Goal: Task Accomplishment & Management: Manage account settings

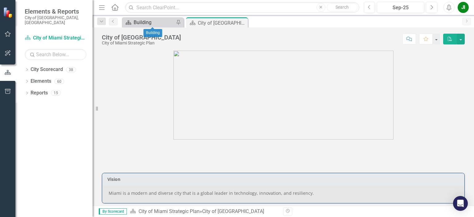
click at [151, 21] on div "Building" at bounding box center [154, 23] width 41 height 8
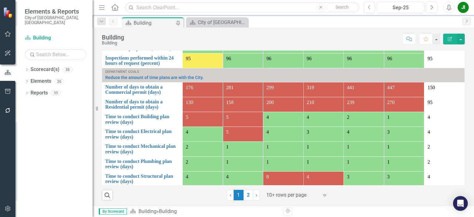
scroll to position [587, 0]
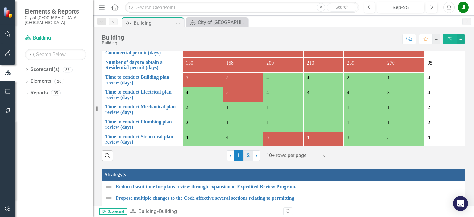
click at [244, 160] on link "2" at bounding box center [249, 155] width 10 height 10
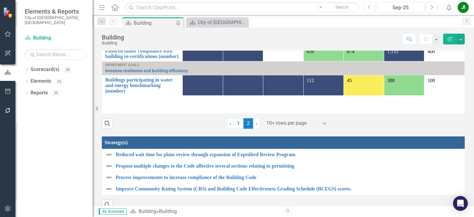
scroll to position [525, 0]
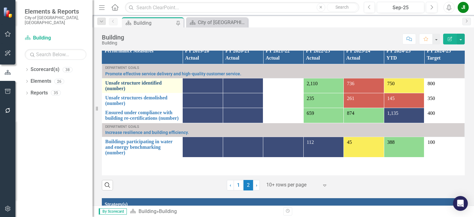
click at [134, 88] on link "Unsafe structure identified (number)" at bounding box center [142, 85] width 74 height 11
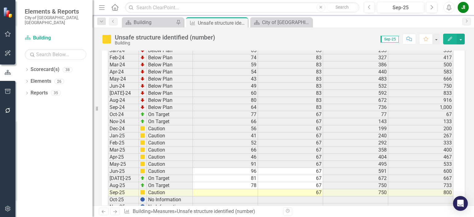
scroll to position [1080, 0]
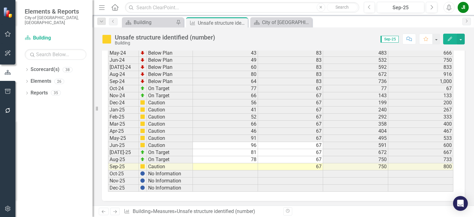
click at [248, 163] on td at bounding box center [225, 166] width 65 height 7
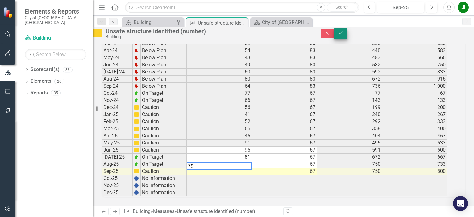
type textarea "79"
click at [344, 35] on icon "Save" at bounding box center [341, 33] width 6 height 4
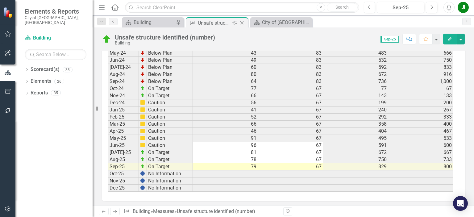
click at [241, 24] on icon "Close" at bounding box center [242, 22] width 6 height 5
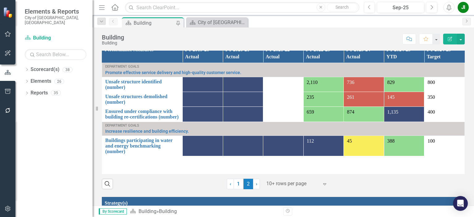
scroll to position [525, 0]
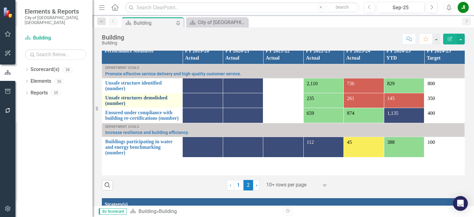
click at [140, 103] on link "Unsafe structures demolished (number)" at bounding box center [142, 100] width 74 height 11
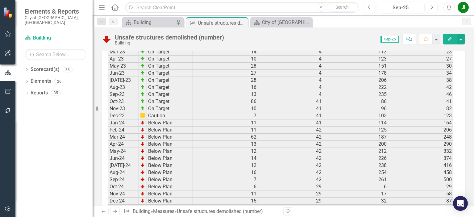
scroll to position [1080, 0]
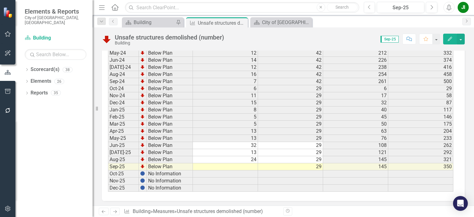
click at [248, 163] on td at bounding box center [225, 166] width 65 height 7
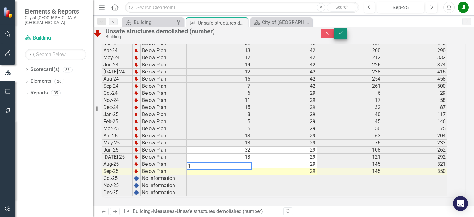
type textarea "1"
click at [348, 39] on button "Save" at bounding box center [341, 33] width 14 height 11
